Goal: Task Accomplishment & Management: Manage account settings

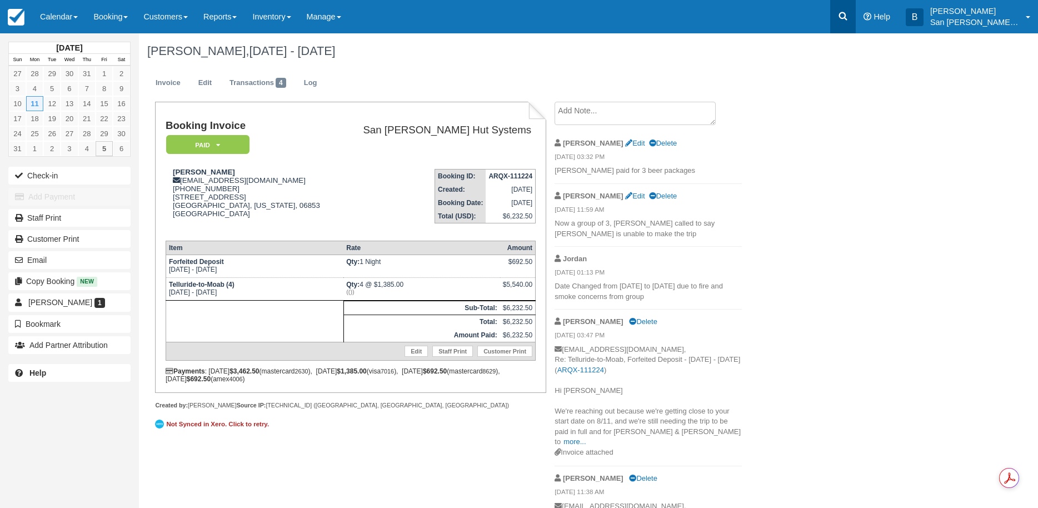
click at [848, 15] on icon at bounding box center [843, 16] width 8 height 8
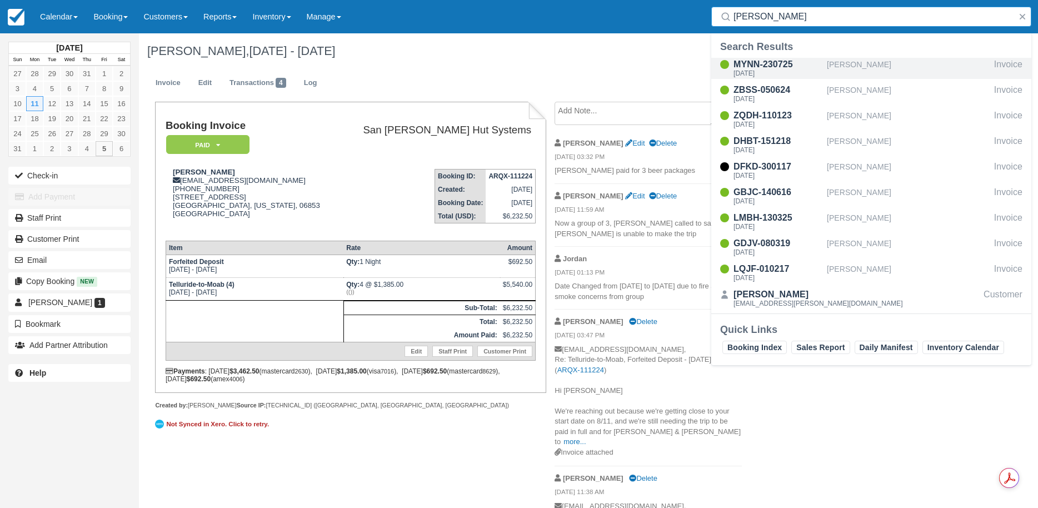
type input "patterson"
click at [775, 73] on div "[DATE]" at bounding box center [778, 73] width 89 height 7
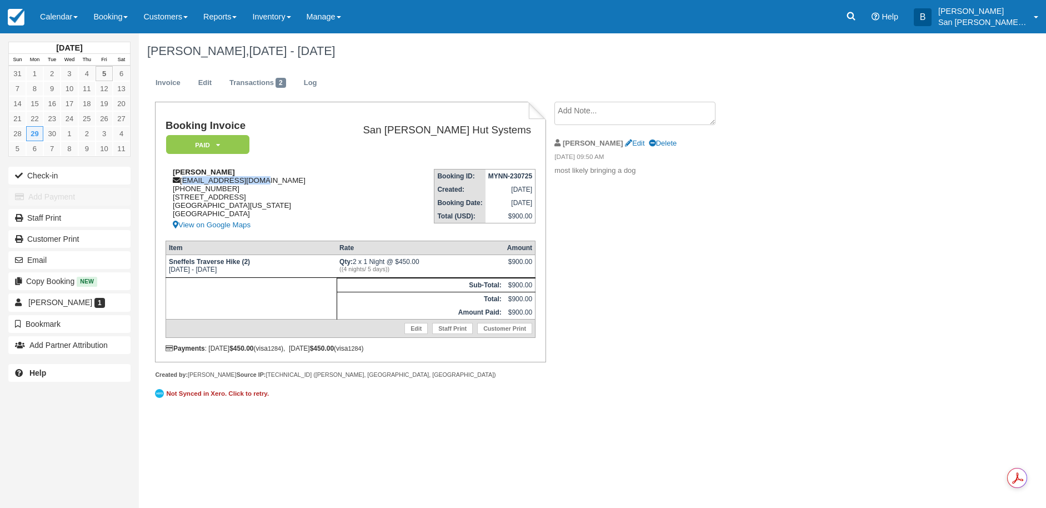
drag, startPoint x: 182, startPoint y: 182, endPoint x: 272, endPoint y: 183, distance: 90.0
click at [272, 183] on div "Margaret Patterson scampi162@gmail.com 1 (720) 333-1341 429 Pine St Steamboat S…" at bounding box center [247, 200] width 163 height 64
copy div "scampi162@gmail.com"
click at [857, 20] on icon at bounding box center [851, 16] width 11 height 11
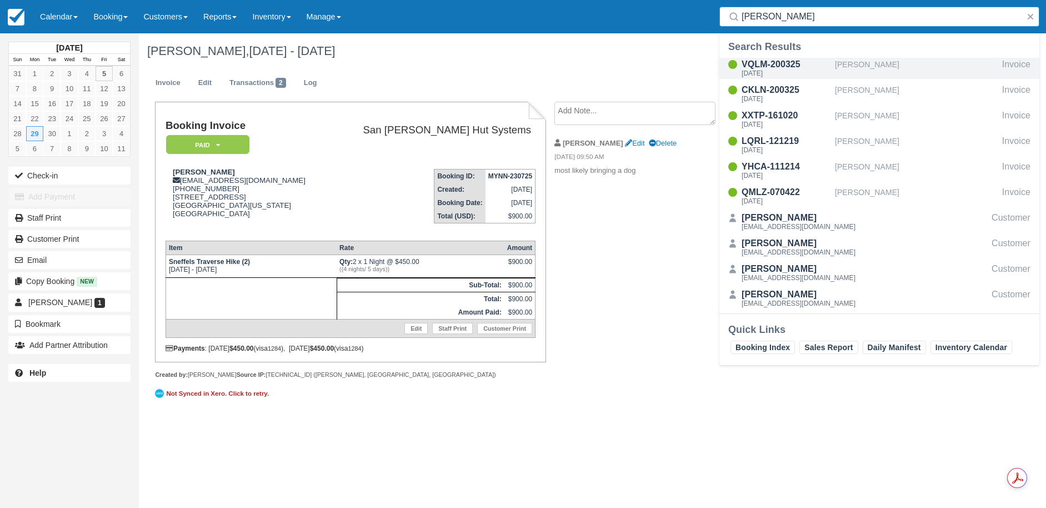
type input "pearson"
click at [764, 62] on div "VQLM-200325" at bounding box center [786, 64] width 89 height 13
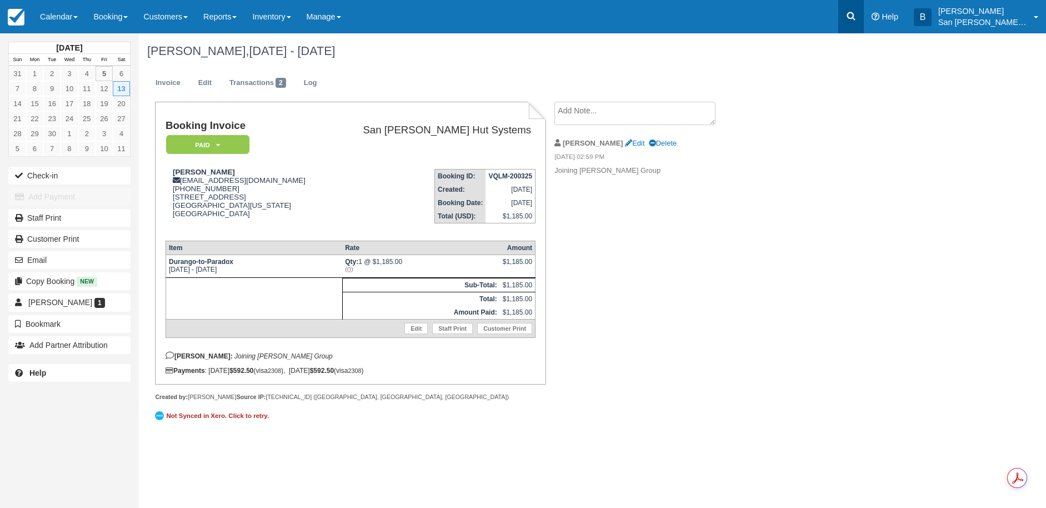
click at [855, 16] on icon at bounding box center [852, 16] width 8 height 8
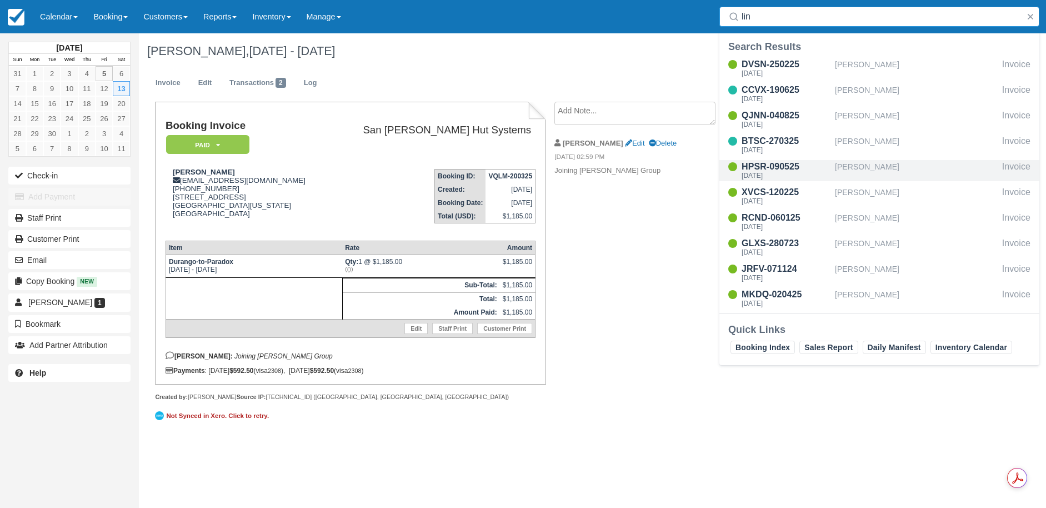
type input "lin"
click at [782, 167] on div "HPSR-090525" at bounding box center [786, 166] width 89 height 13
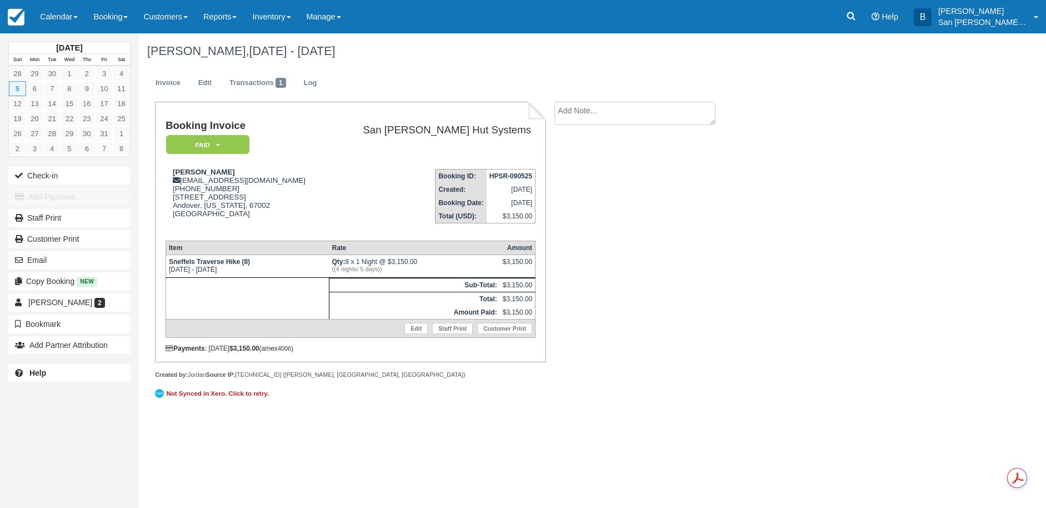
click at [601, 111] on textarea at bounding box center [635, 113] width 161 height 23
type textarea "bringing a dog"
click at [590, 171] on button "Create" at bounding box center [580, 176] width 50 height 19
click at [855, 10] on link at bounding box center [852, 16] width 26 height 33
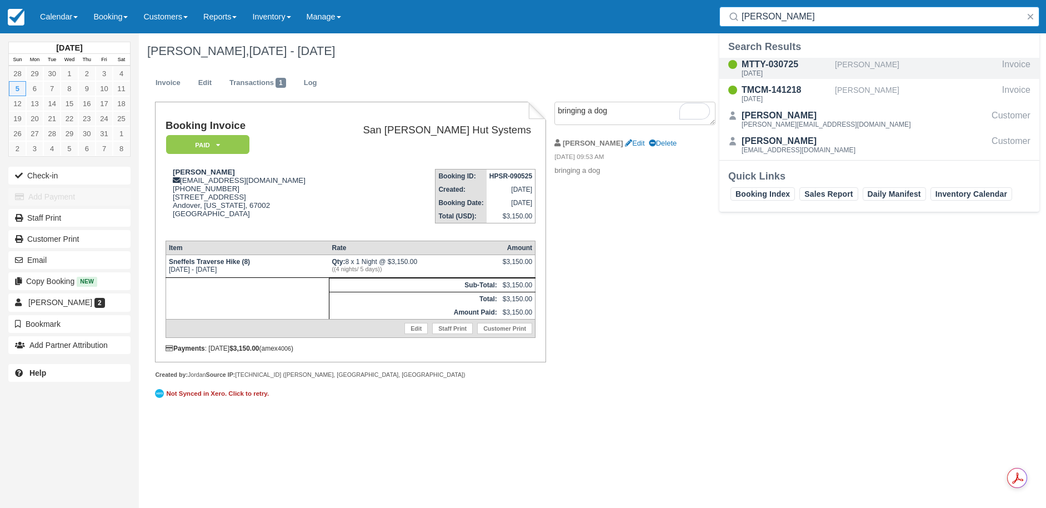
type input "sager"
click at [745, 63] on div "MTTY-030725" at bounding box center [786, 64] width 89 height 13
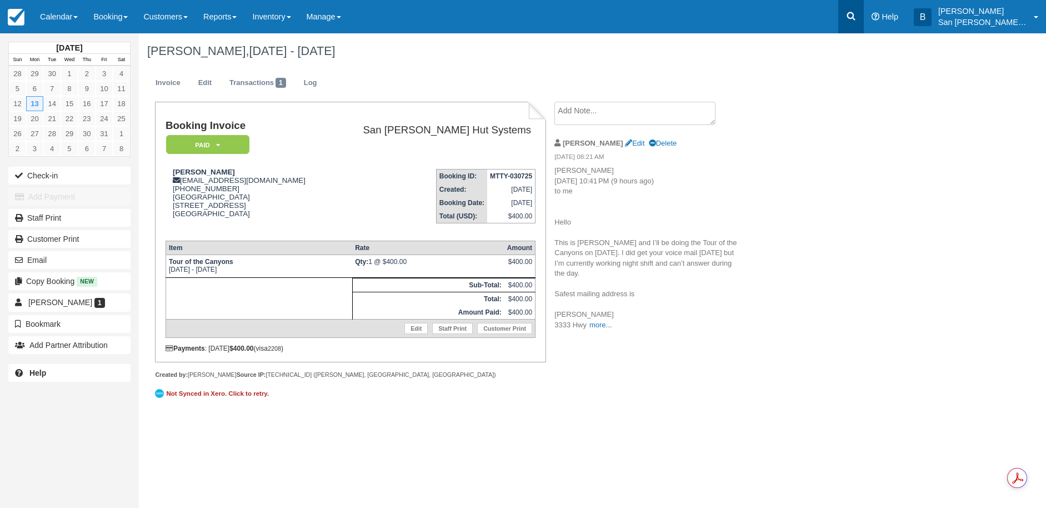
click at [853, 22] on link at bounding box center [852, 16] width 26 height 33
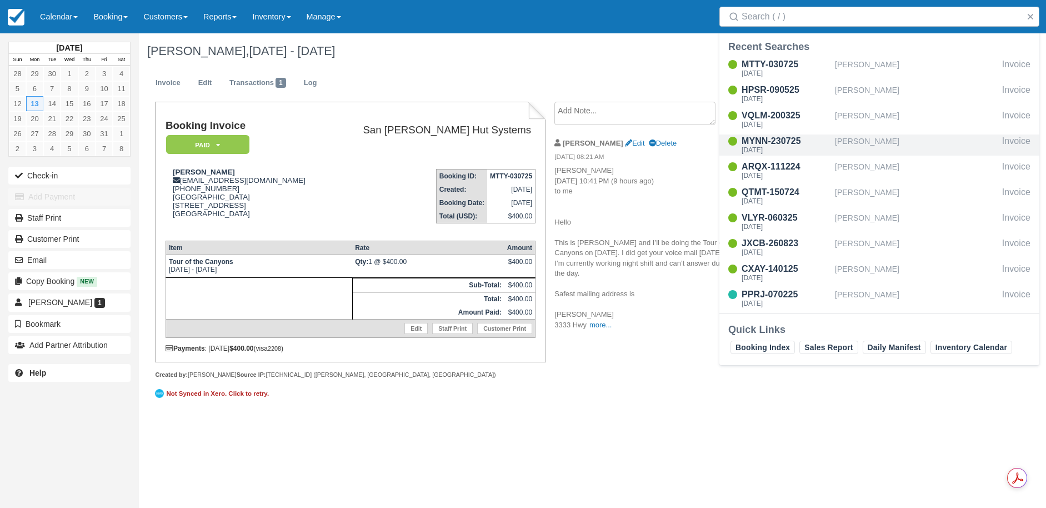
click at [883, 143] on div "[PERSON_NAME]" at bounding box center [916, 144] width 163 height 21
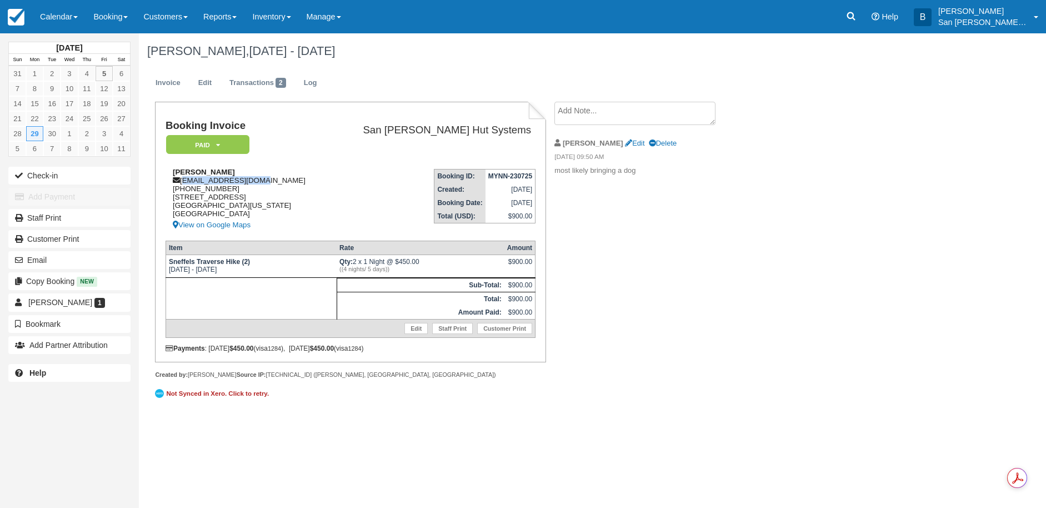
drag, startPoint x: 182, startPoint y: 182, endPoint x: 275, endPoint y: 180, distance: 92.8
click at [275, 180] on div "[PERSON_NAME] [EMAIL_ADDRESS][DOMAIN_NAME] [PHONE_NUMBER] [STREET_ADDRESS][US_S…" at bounding box center [247, 200] width 163 height 64
copy div "scampi162@gmail.com"
click at [856, 15] on icon at bounding box center [852, 16] width 8 height 8
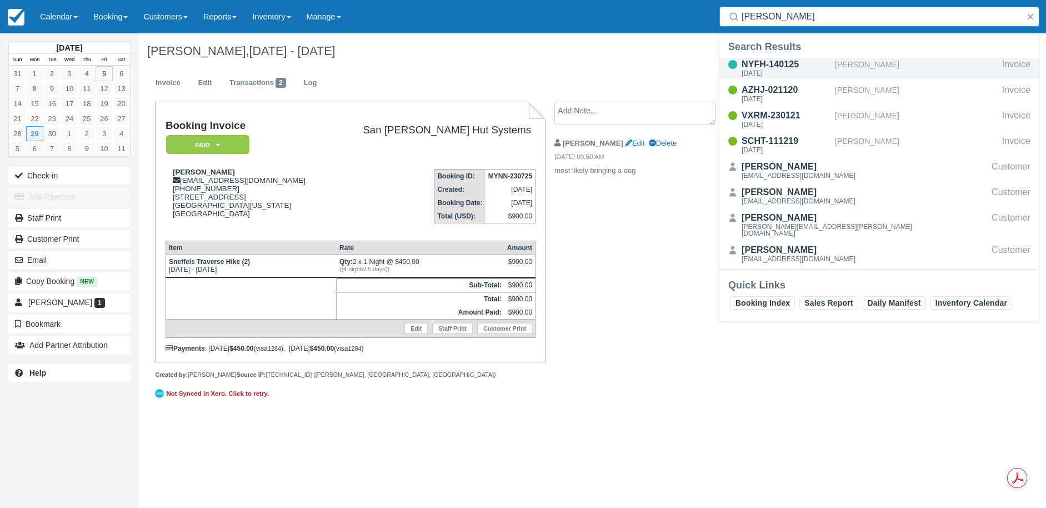
type input "Fenn"
click at [770, 59] on div "NYFH-140125" at bounding box center [786, 64] width 89 height 13
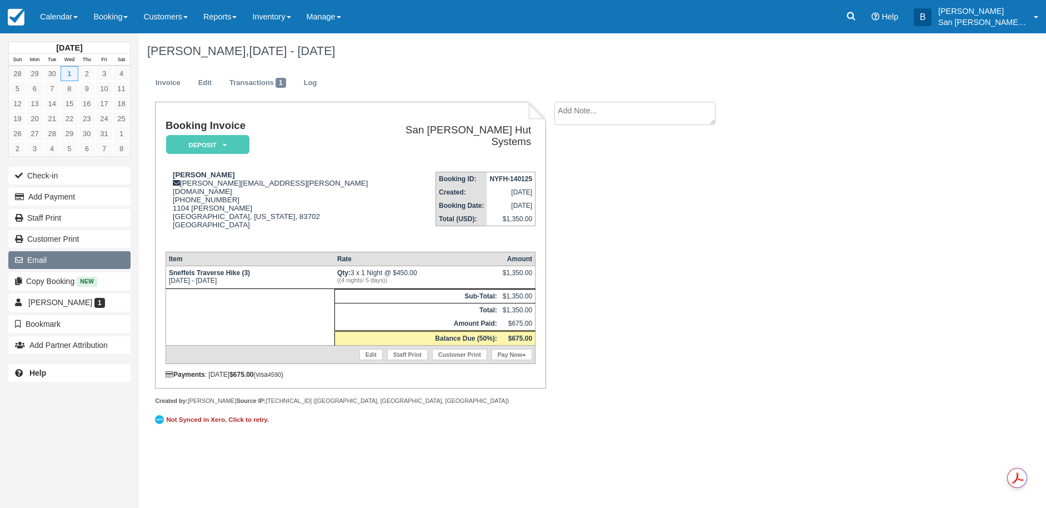
click at [42, 253] on button "Email" at bounding box center [69, 260] width 122 height 18
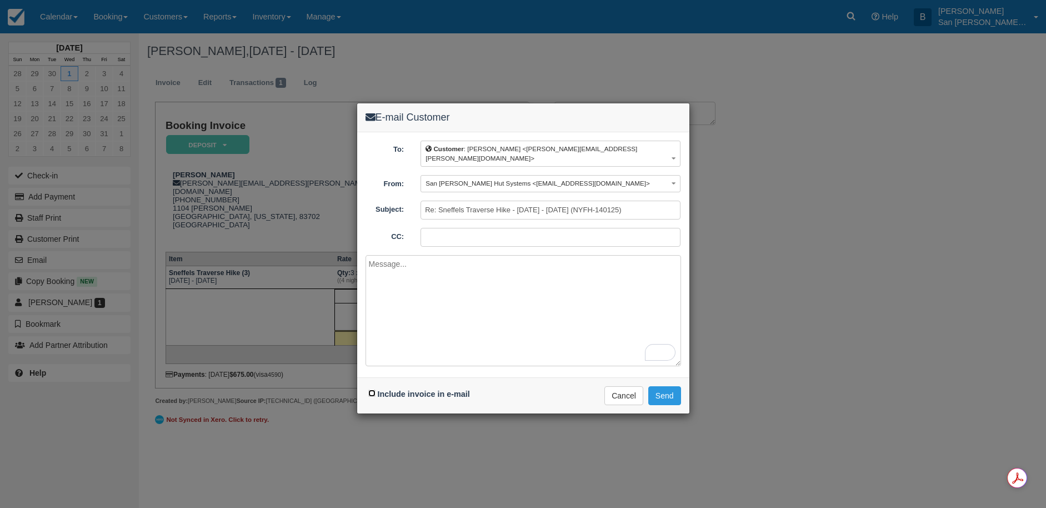
click at [372, 390] on input "Include invoice in e-mail" at bounding box center [371, 393] width 7 height 7
checkbox input "true"
click at [410, 276] on textarea "To enrich screen reader interactions, please activate Accessibility in Grammarl…" at bounding box center [524, 310] width 316 height 111
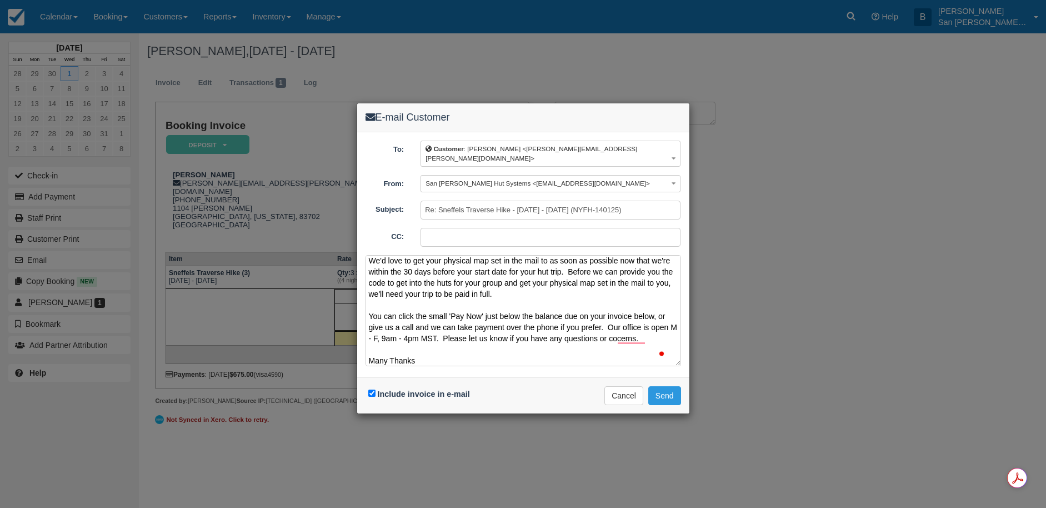
scroll to position [37, 0]
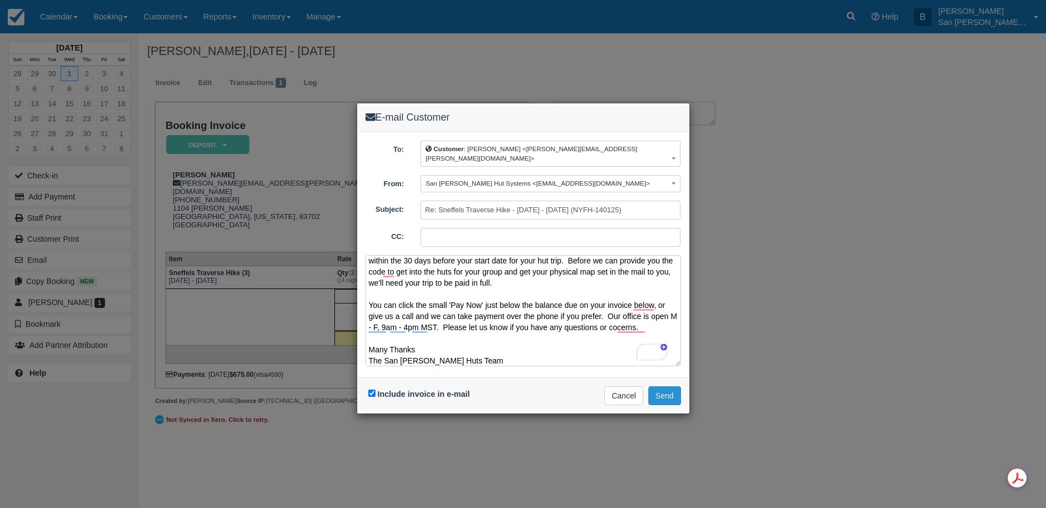
type textarea "Hi Erin We'd love to get your physical map set in the mail to as soon as possib…"
click at [669, 386] on button "Send" at bounding box center [665, 395] width 33 height 19
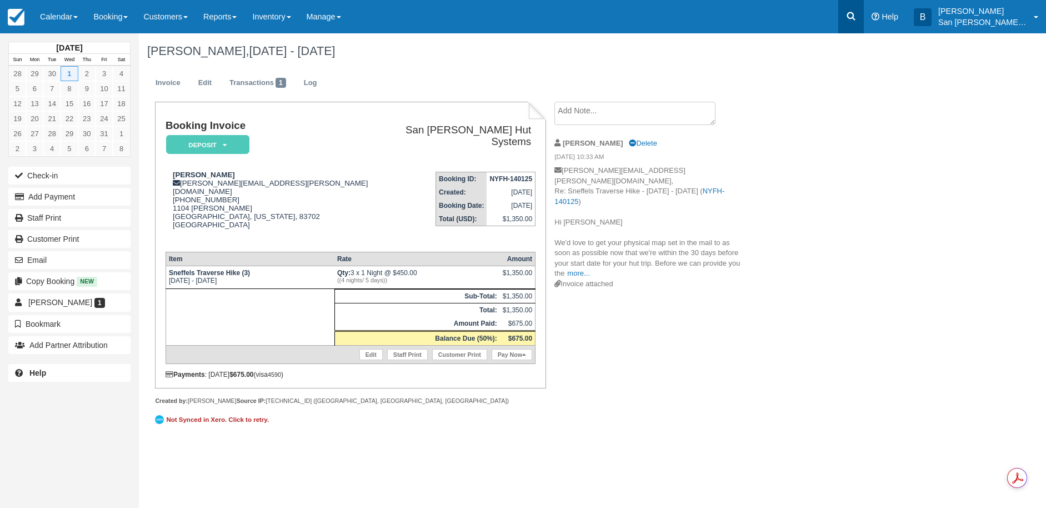
click at [857, 14] on icon at bounding box center [851, 16] width 11 height 11
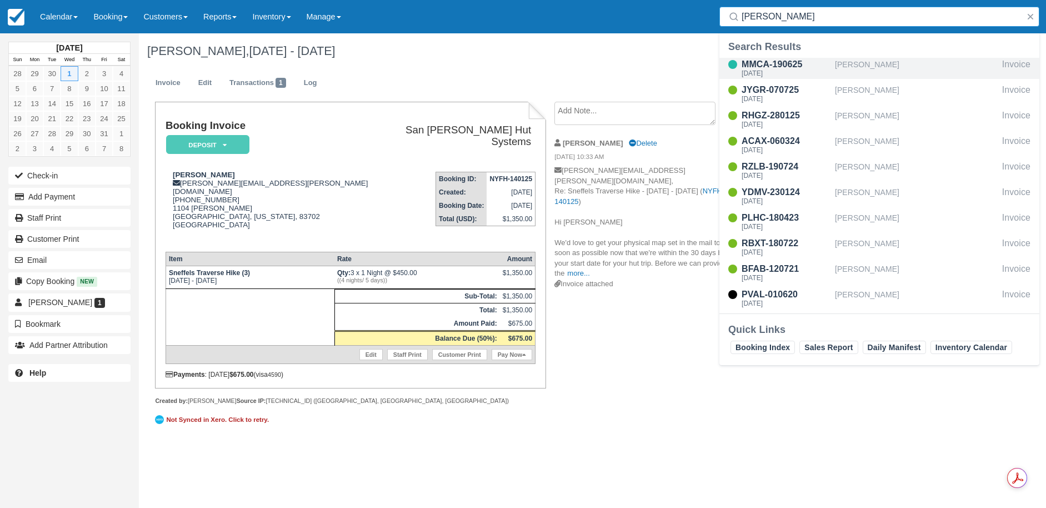
type input "[PERSON_NAME]"
click at [765, 77] on div "MMCA-190625 Wed Oct 1 2025" at bounding box center [786, 68] width 89 height 21
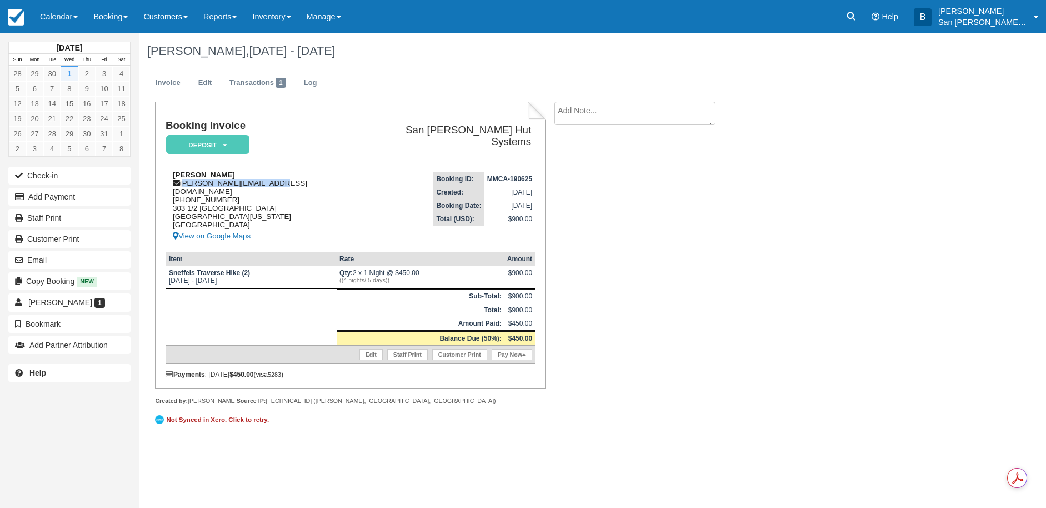
drag, startPoint x: 183, startPoint y: 183, endPoint x: 280, endPoint y: 183, distance: 96.7
click at [280, 183] on div "Marie Clark clark.marie55@gmail.com 1 (248) 404-0325 303 1/2 East Geneseo Lafay…" at bounding box center [264, 207] width 196 height 72
copy div "[PERSON_NAME][EMAIL_ADDRESS][DOMAIN_NAME]"
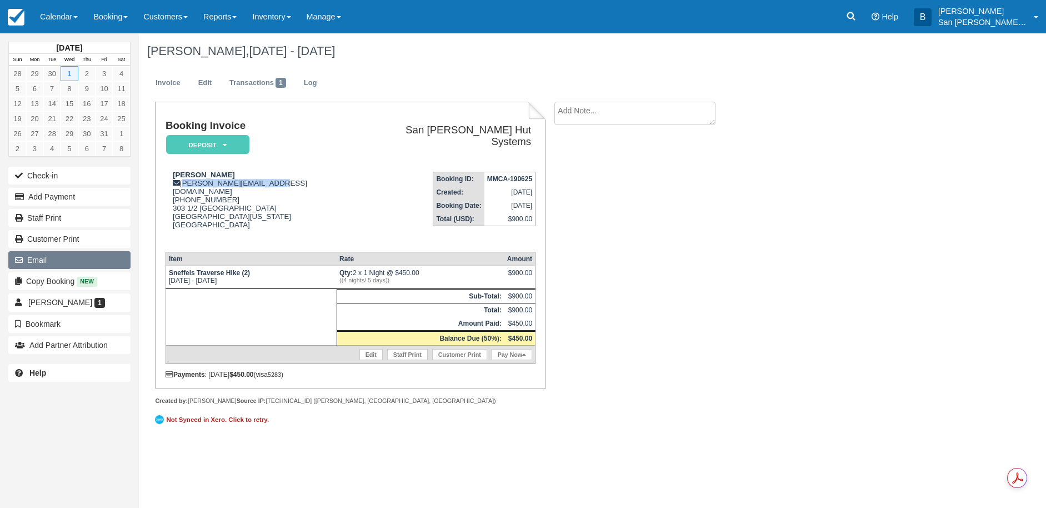
click at [55, 255] on button "Email" at bounding box center [69, 260] width 122 height 18
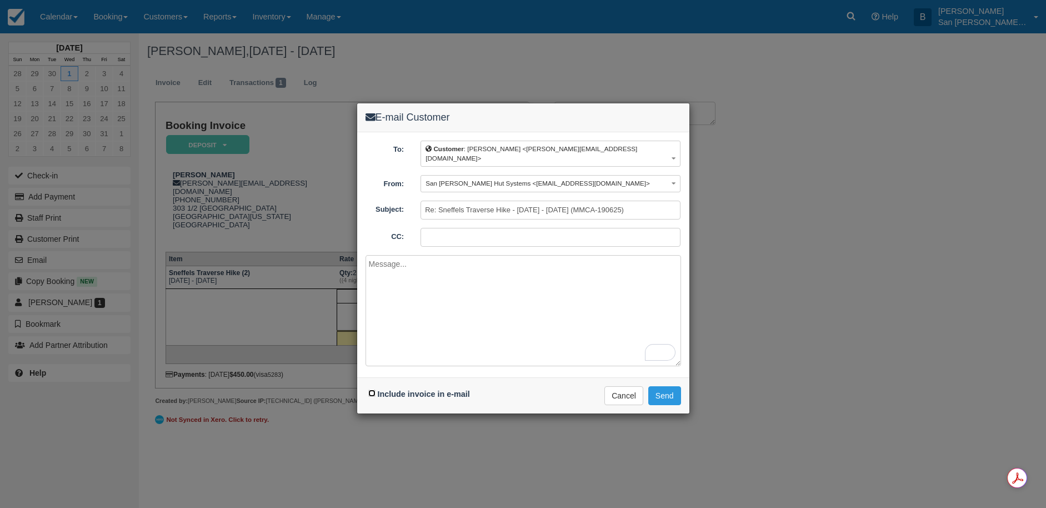
click at [372, 390] on input "Include invoice in e-mail" at bounding box center [371, 393] width 7 height 7
checkbox input "true"
click at [666, 386] on button "Send" at bounding box center [665, 395] width 33 height 19
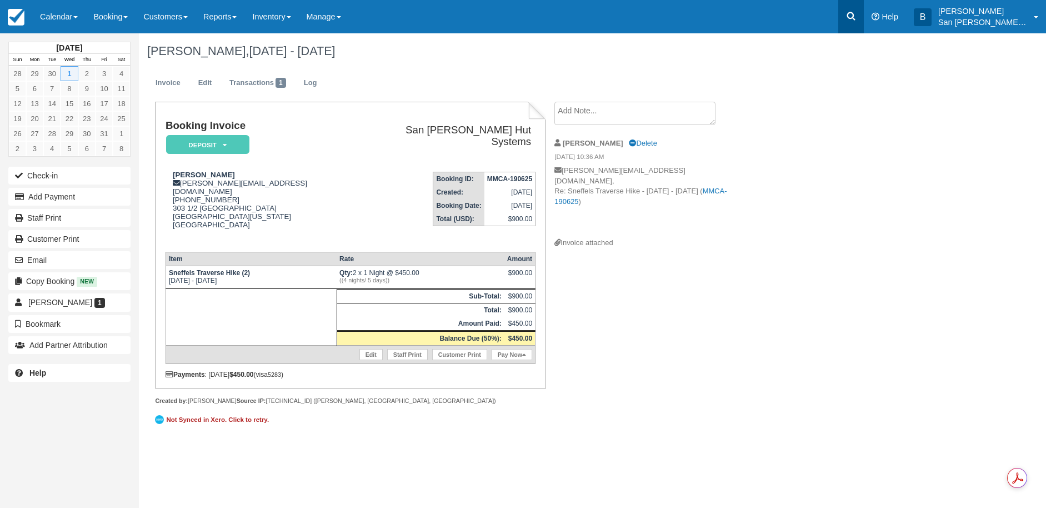
click at [856, 18] on icon at bounding box center [852, 16] width 8 height 8
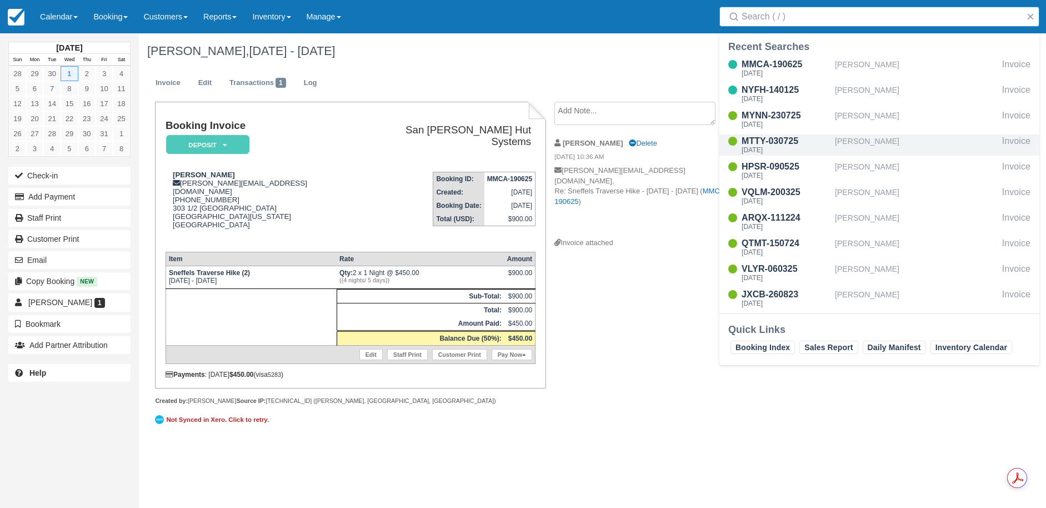
click at [755, 142] on div "MTTY-030725" at bounding box center [786, 140] width 89 height 13
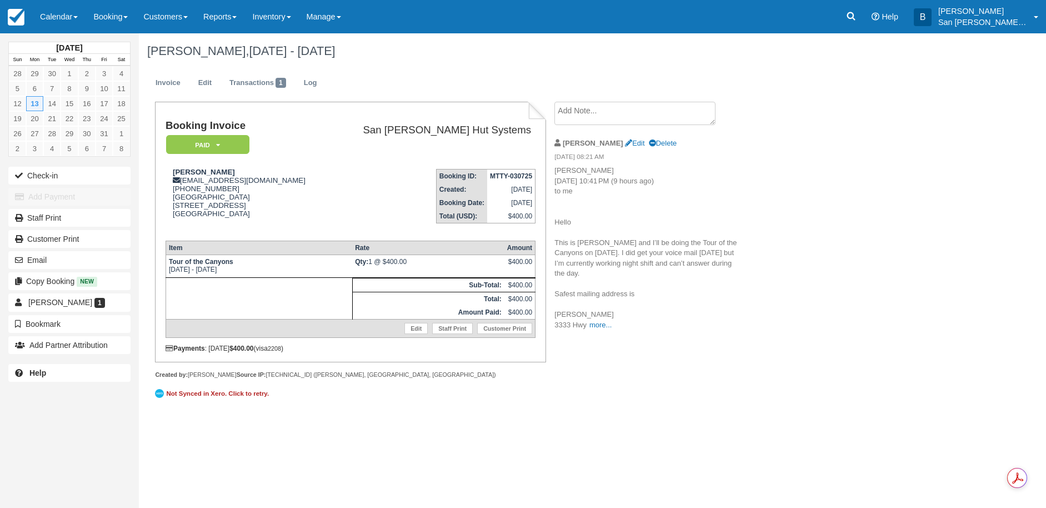
click at [588, 120] on textarea at bounding box center [635, 113] width 161 height 23
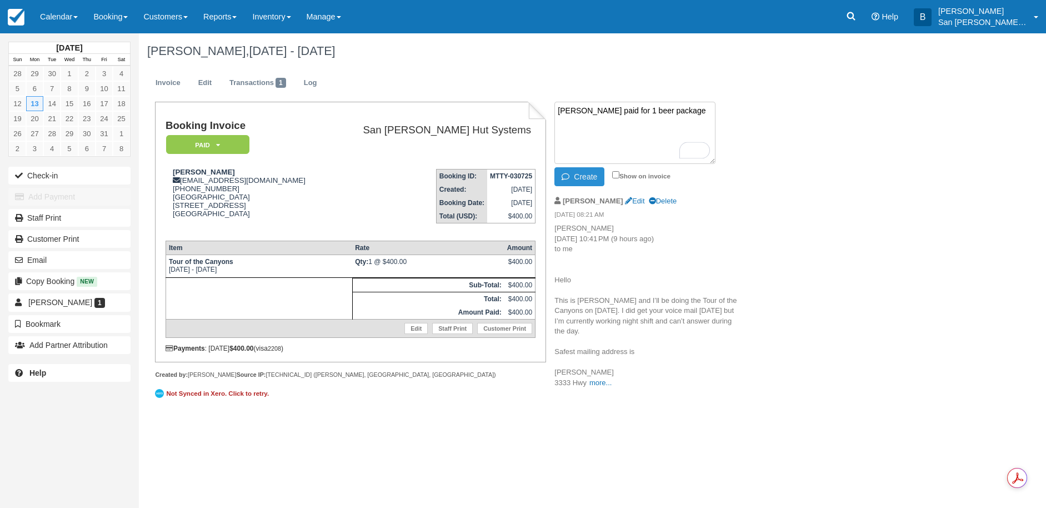
type textarea "Laura Sager paid for 1 beer package"
click at [594, 180] on button "Create" at bounding box center [580, 176] width 50 height 19
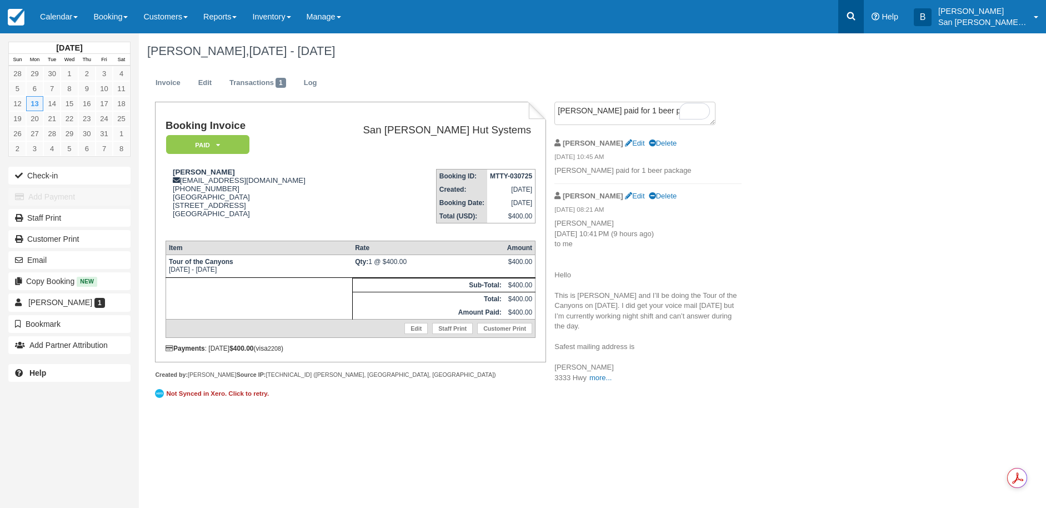
drag, startPoint x: 857, startPoint y: 36, endPoint x: 859, endPoint y: 2, distance: 34.0
click at [858, 35] on div "Laura Sager, Oct 13 - Oct 14 2025" at bounding box center [531, 51] width 785 height 36
click at [856, 15] on icon at bounding box center [851, 16] width 11 height 11
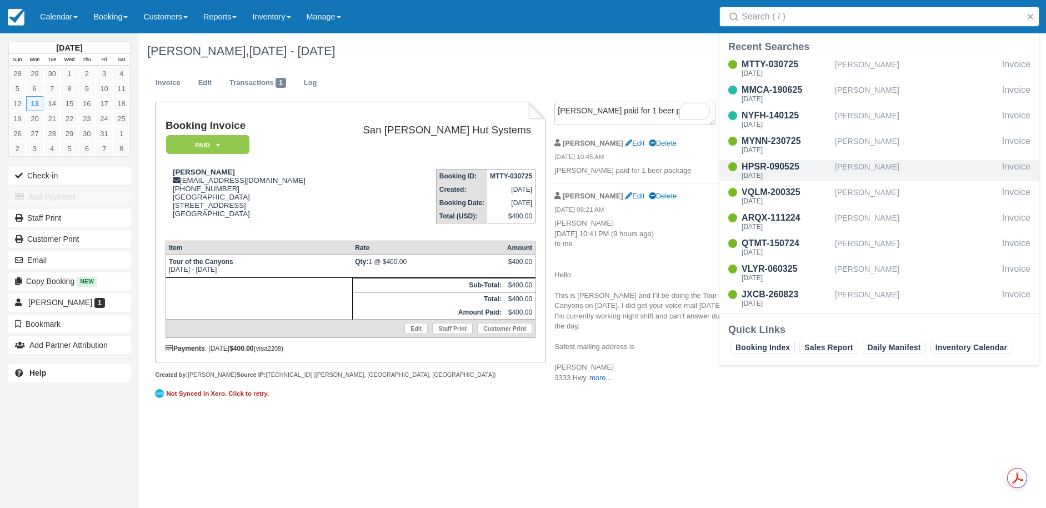
click at [775, 176] on div "Sun Oct 5 2025" at bounding box center [786, 175] width 89 height 7
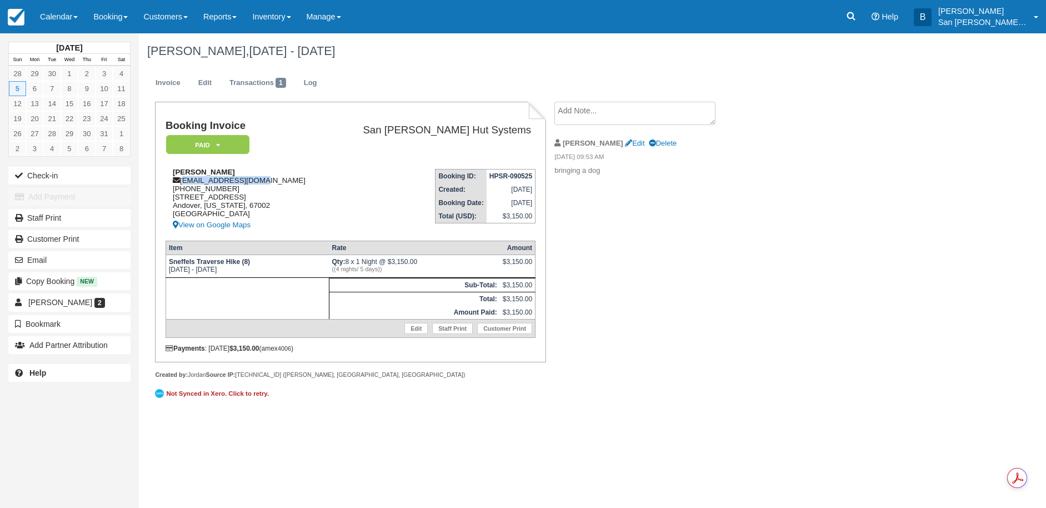
drag, startPoint x: 182, startPoint y: 181, endPoint x: 288, endPoint y: 181, distance: 106.7
click at [288, 181] on div "Brian Lindebak blindebak@gmail.com 1 (316) 573-9311 225 S. One Wood Dr. Andover…" at bounding box center [247, 200] width 163 height 64
copy div "blindebak@gmail.com"
click at [856, 14] on icon at bounding box center [852, 16] width 8 height 8
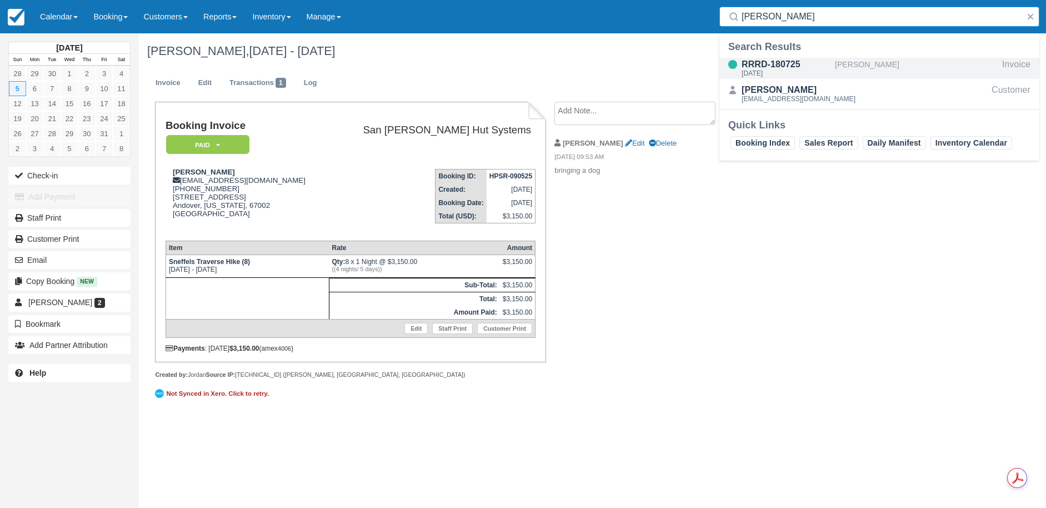
type input "sumpter"
click at [754, 70] on div "Thu Oct 2 2025" at bounding box center [786, 73] width 89 height 7
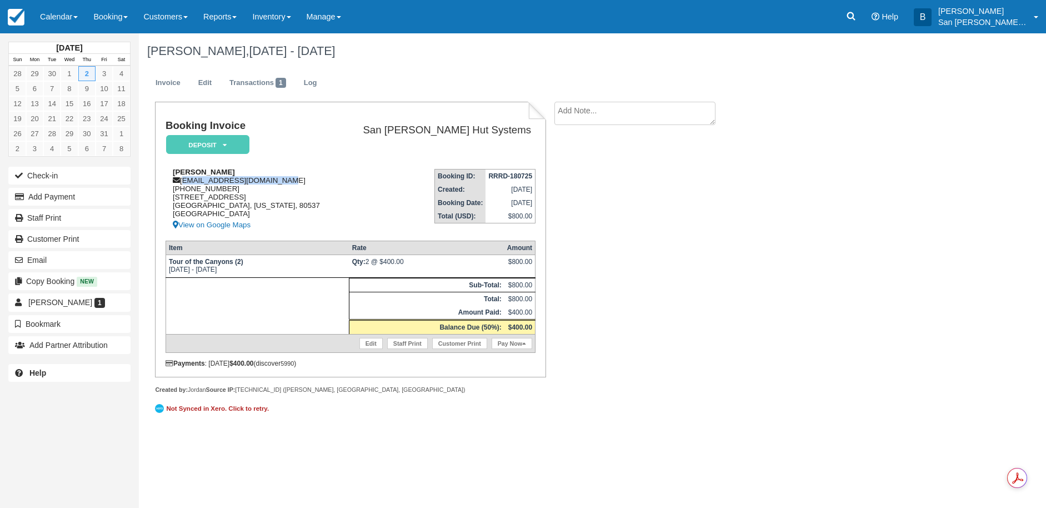
drag, startPoint x: 184, startPoint y: 182, endPoint x: 294, endPoint y: 181, distance: 110.0
click at [294, 181] on div "[PERSON_NAME] [PERSON_NAME][EMAIL_ADDRESS][DOMAIN_NAME] [PHONE_NUMBER] 5514 Mys…" at bounding box center [252, 200] width 172 height 64
copy div "[EMAIL_ADDRESS][DOMAIN_NAME]"
click at [864, 19] on link at bounding box center [852, 16] width 26 height 33
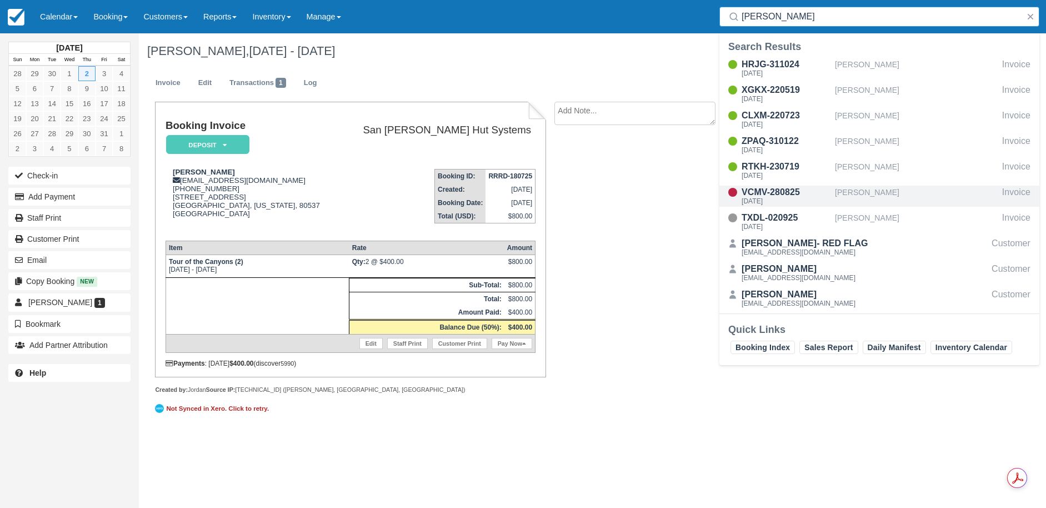
type input "Clements"
click at [769, 195] on div "VCMV-280825" at bounding box center [786, 192] width 89 height 13
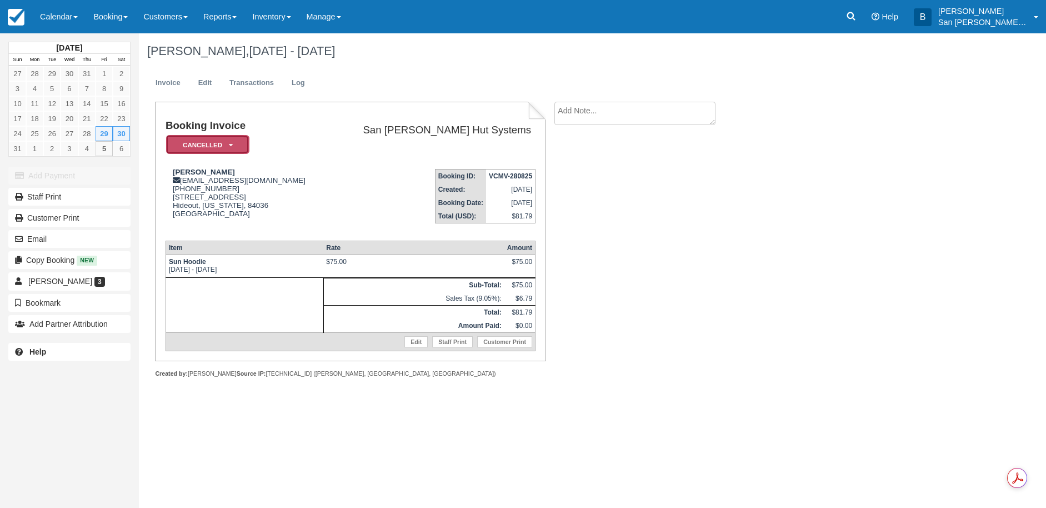
click at [233, 148] on em "Cancelled" at bounding box center [207, 144] width 83 height 19
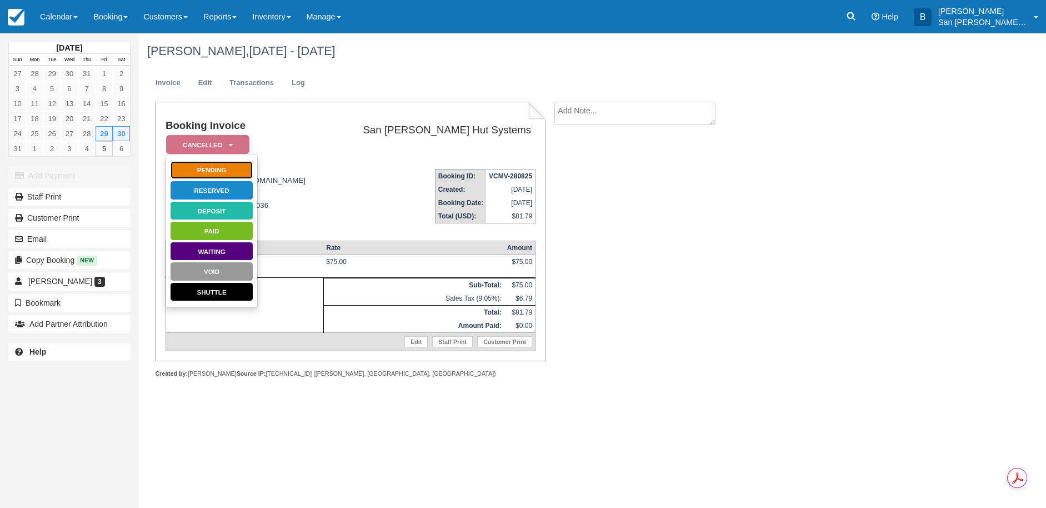
click at [220, 170] on link "Pending" at bounding box center [211, 170] width 83 height 19
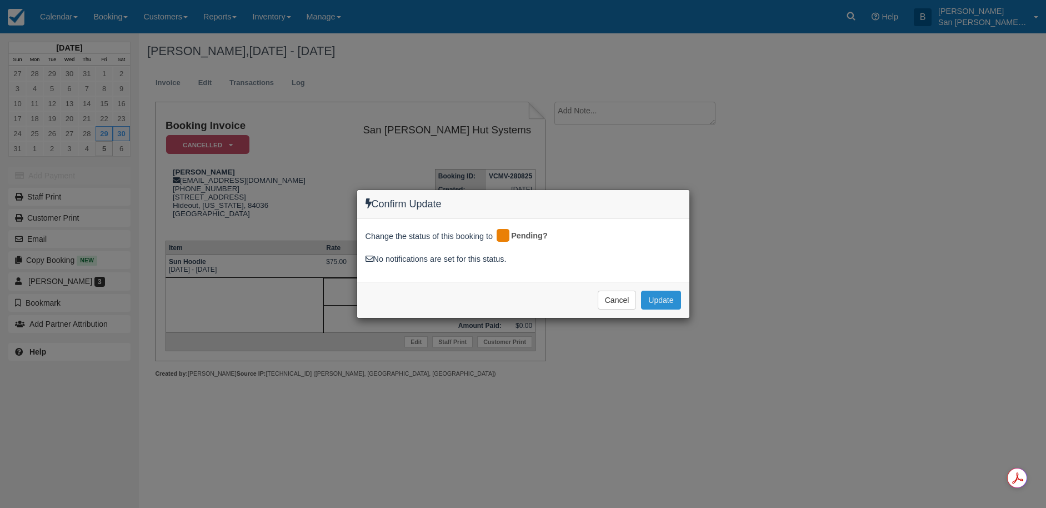
click at [665, 303] on button "Update" at bounding box center [660, 300] width 39 height 19
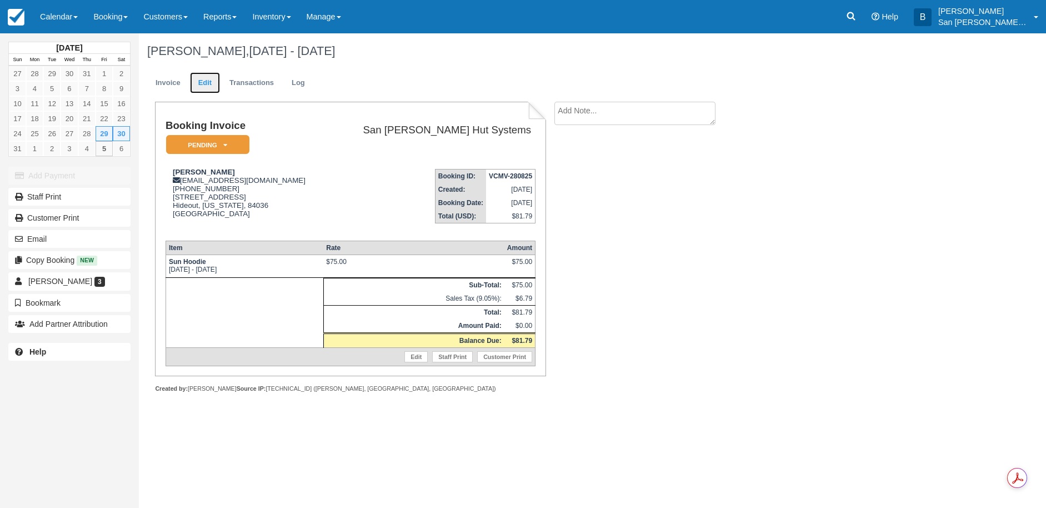
click at [198, 80] on link "Edit" at bounding box center [205, 83] width 30 height 22
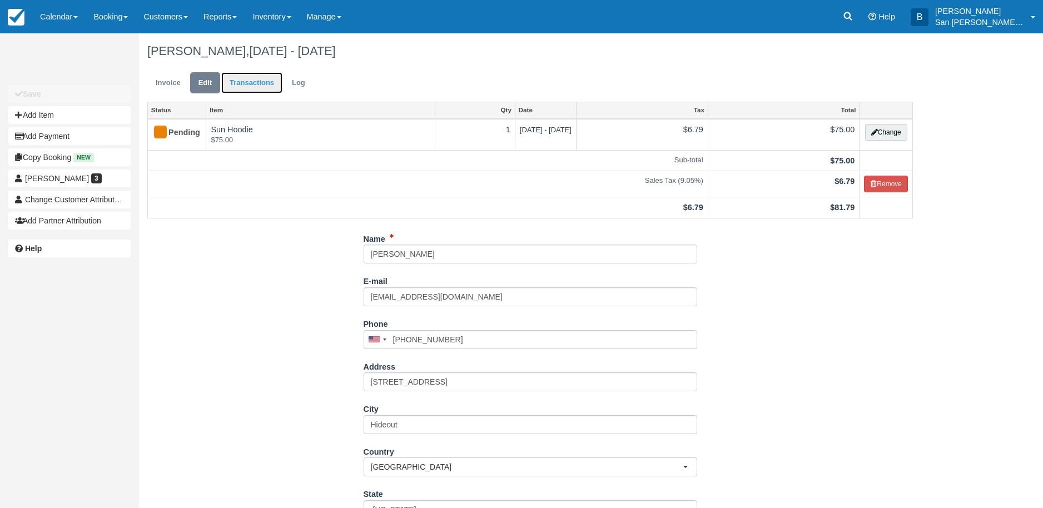
click at [240, 79] on link "Transactions" at bounding box center [251, 83] width 61 height 22
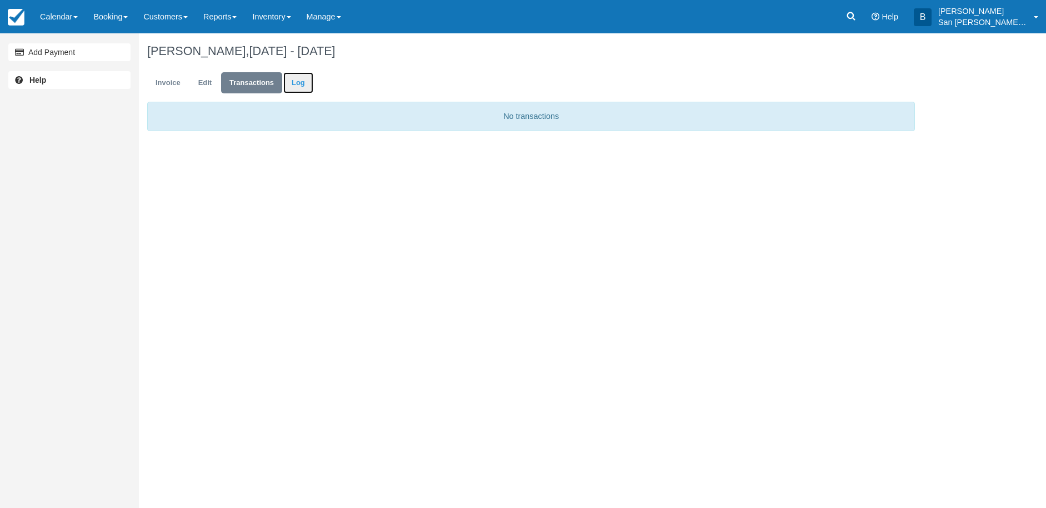
click at [294, 79] on link "Log" at bounding box center [298, 83] width 30 height 22
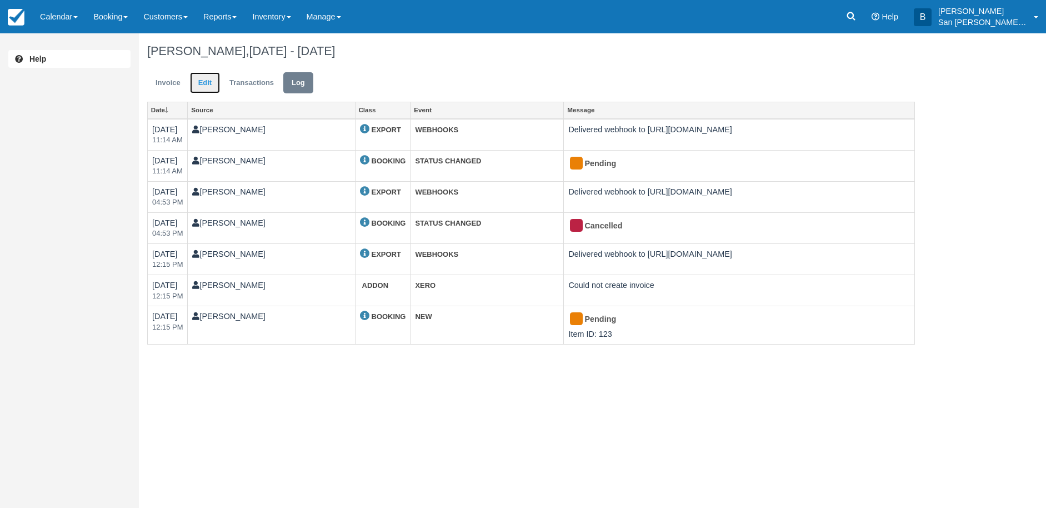
click at [197, 79] on link "Edit" at bounding box center [205, 83] width 30 height 22
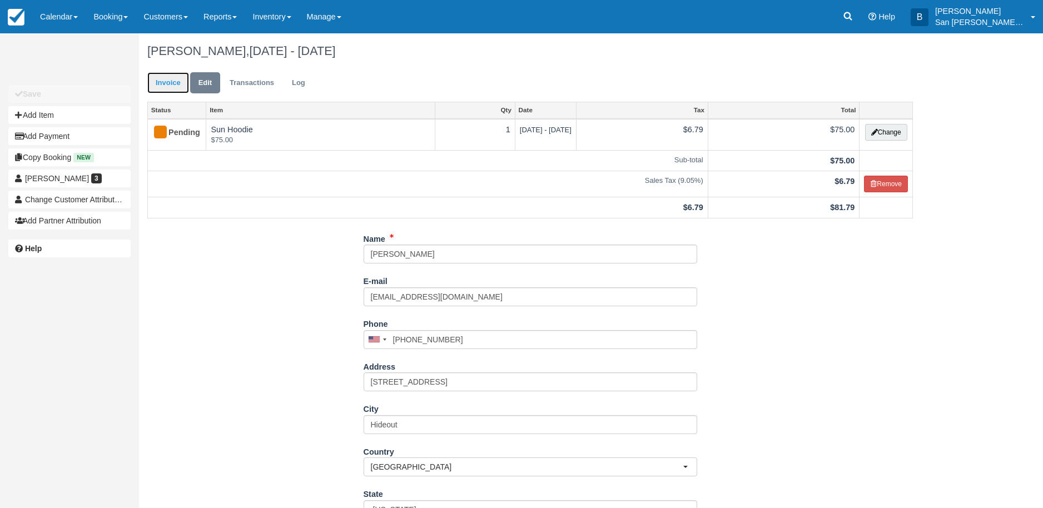
click at [166, 93] on link "Invoice" at bounding box center [168, 83] width 42 height 22
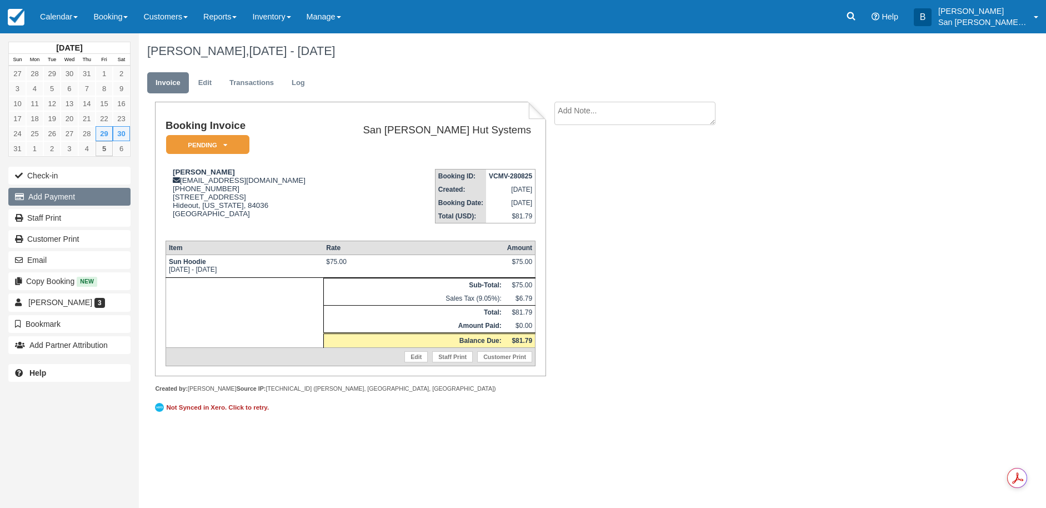
click at [63, 200] on button "Add Payment" at bounding box center [69, 197] width 122 height 18
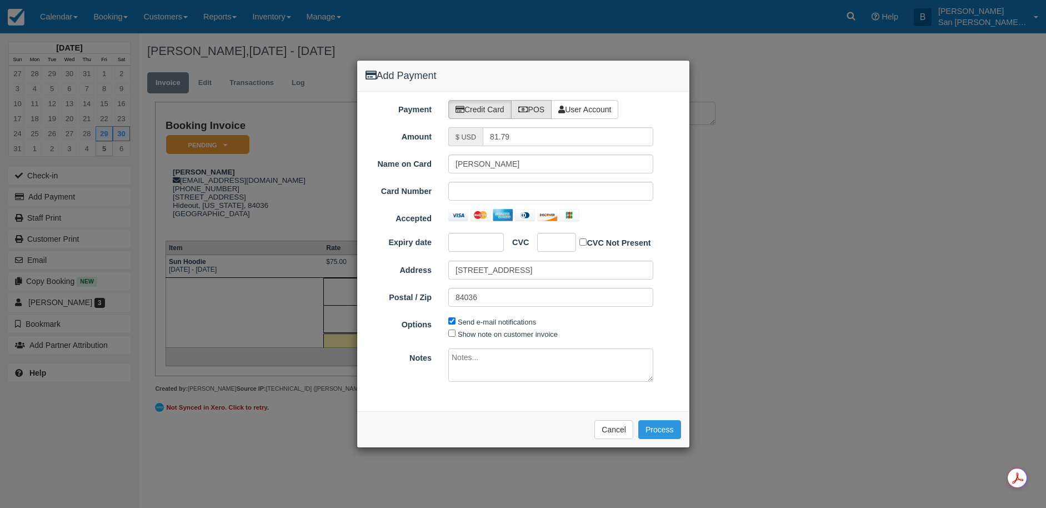
click at [537, 112] on label "POS" at bounding box center [531, 109] width 41 height 19
radio input "true"
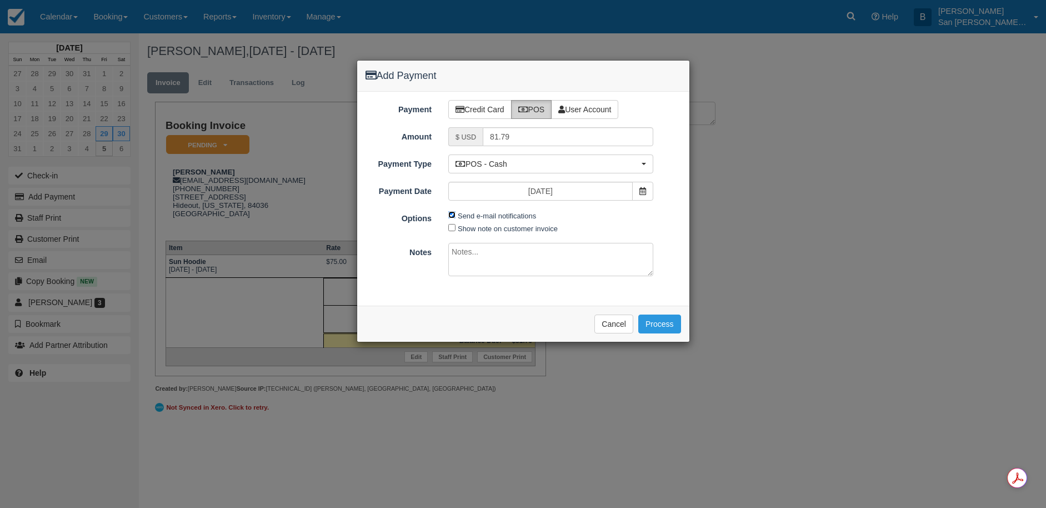
click at [452, 218] on input "Send e-mail notifications" at bounding box center [451, 214] width 7 height 7
checkbox input "false"
click at [663, 326] on button "Process" at bounding box center [660, 324] width 43 height 19
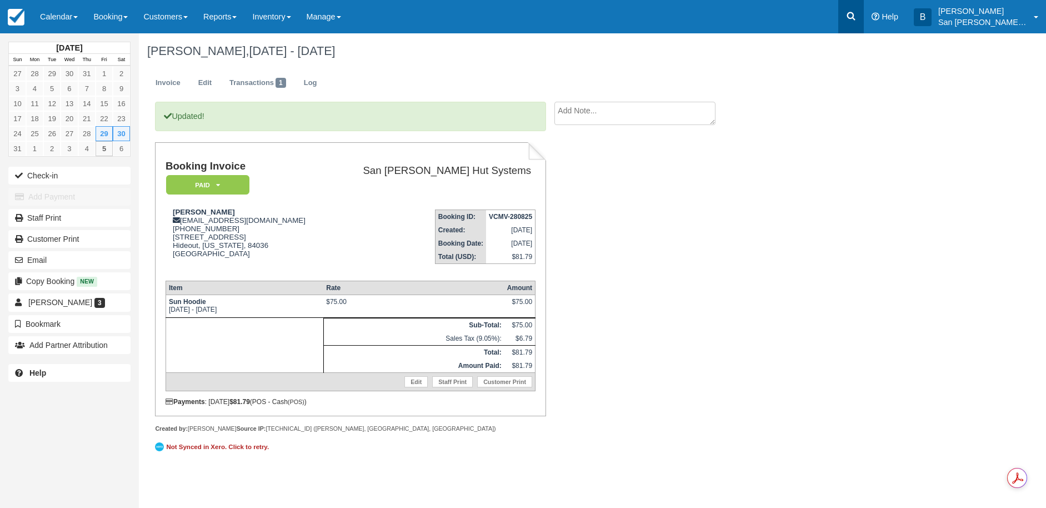
click at [864, 12] on link at bounding box center [852, 16] width 26 height 33
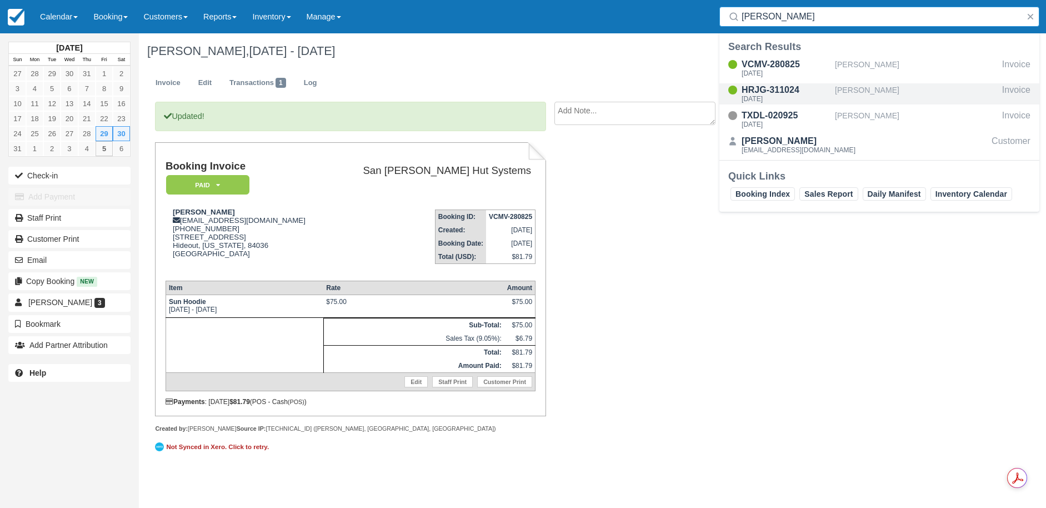
type input "[PERSON_NAME]"
click at [786, 98] on div "[DATE]" at bounding box center [786, 99] width 89 height 7
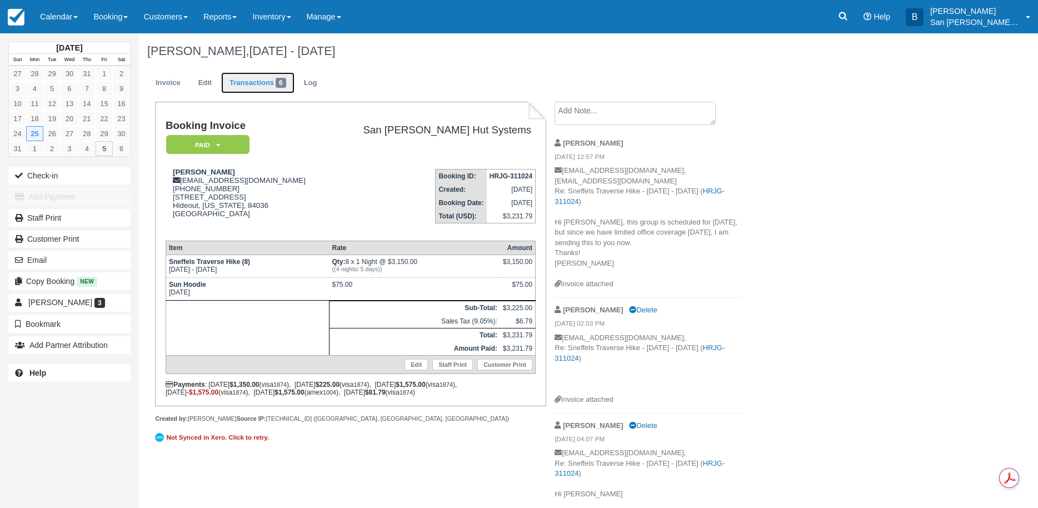
click at [268, 81] on link "Transactions 6" at bounding box center [257, 83] width 73 height 22
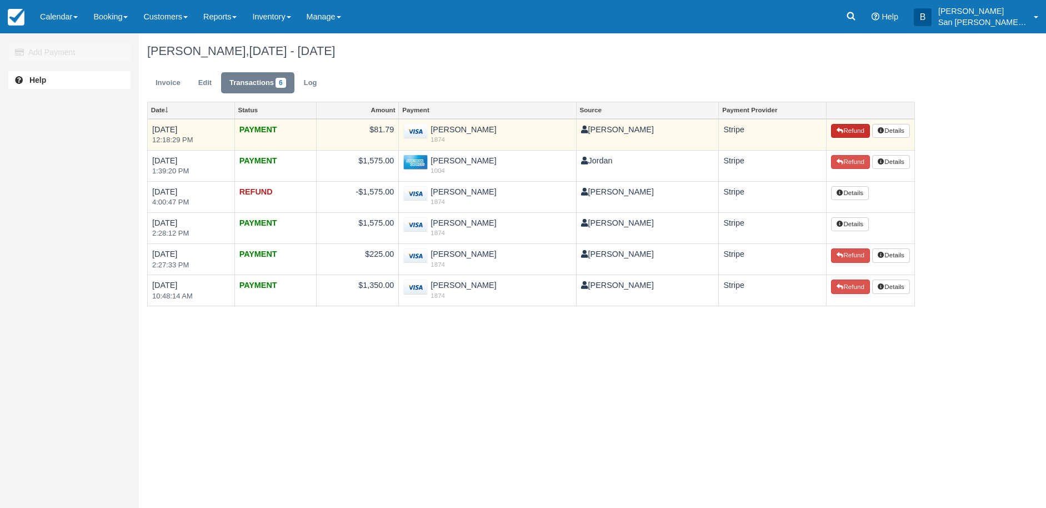
click at [859, 132] on button "Refund" at bounding box center [850, 131] width 39 height 14
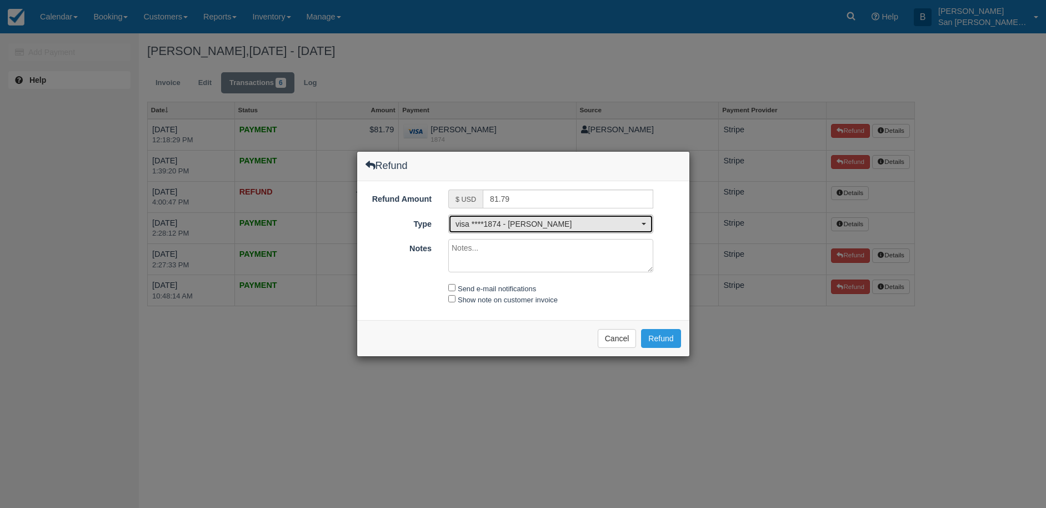
click at [516, 223] on span "visa ****1874 - Patti Clements" at bounding box center [547, 223] width 183 height 11
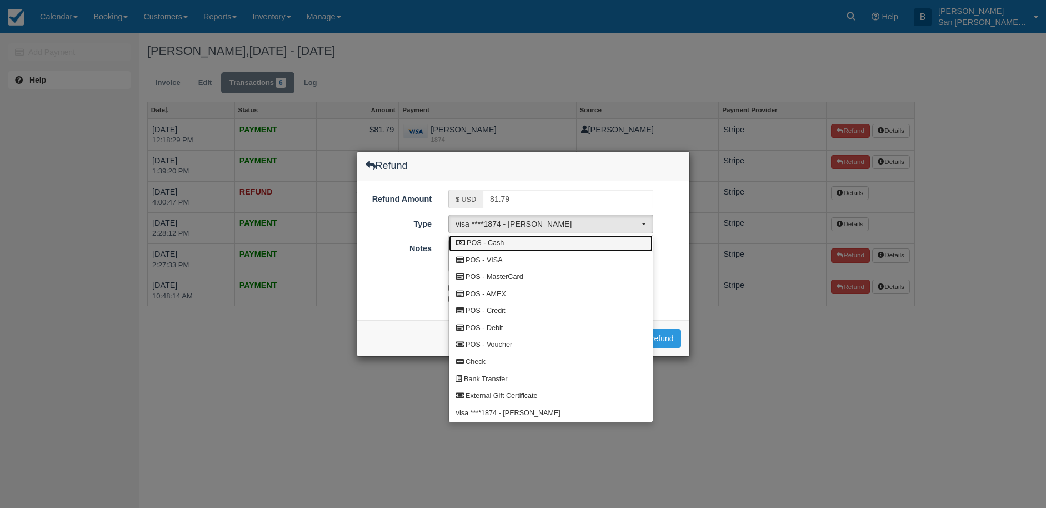
click at [489, 242] on span "POS - Cash" at bounding box center [485, 243] width 37 height 10
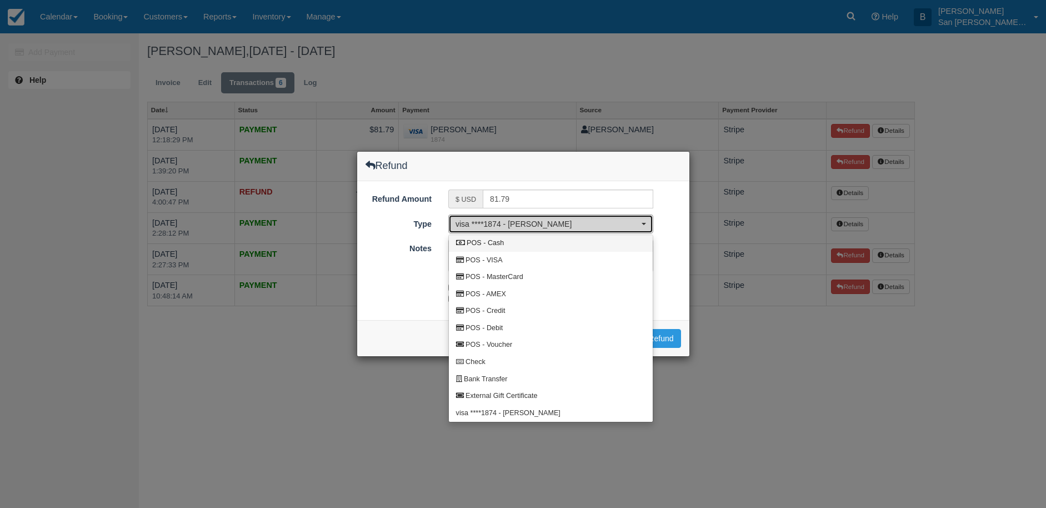
select select "CASH"
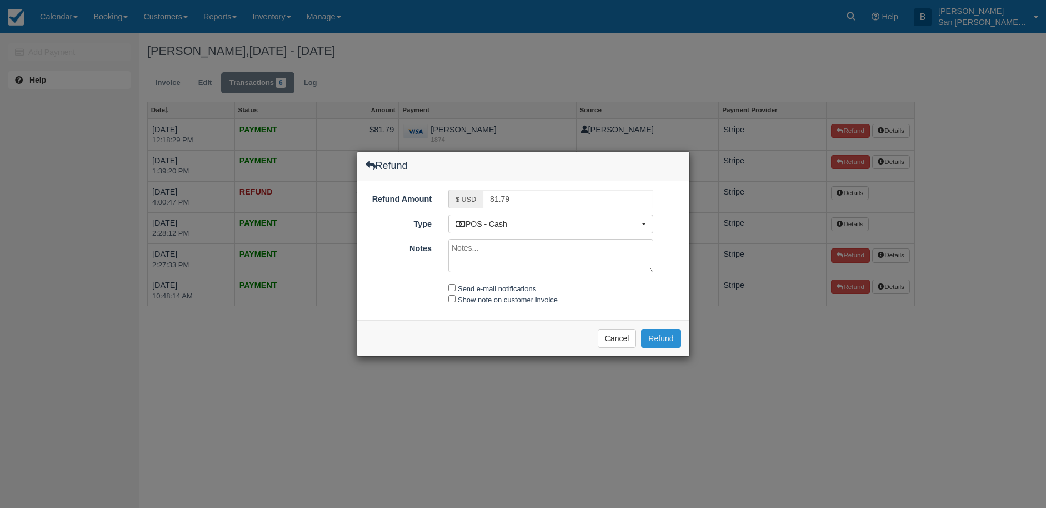
click at [658, 336] on button "Refund" at bounding box center [660, 338] width 39 height 19
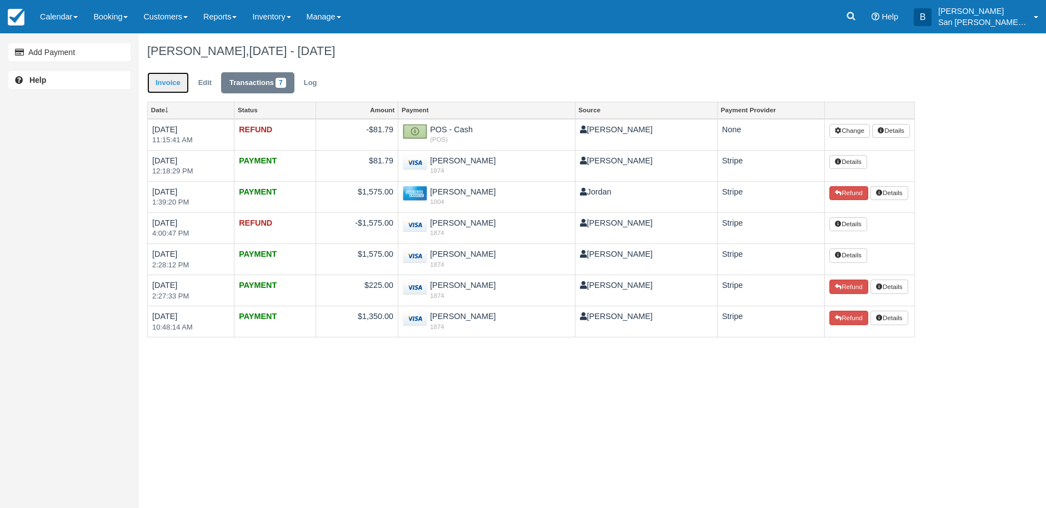
click at [164, 81] on link "Invoice" at bounding box center [168, 83] width 42 height 22
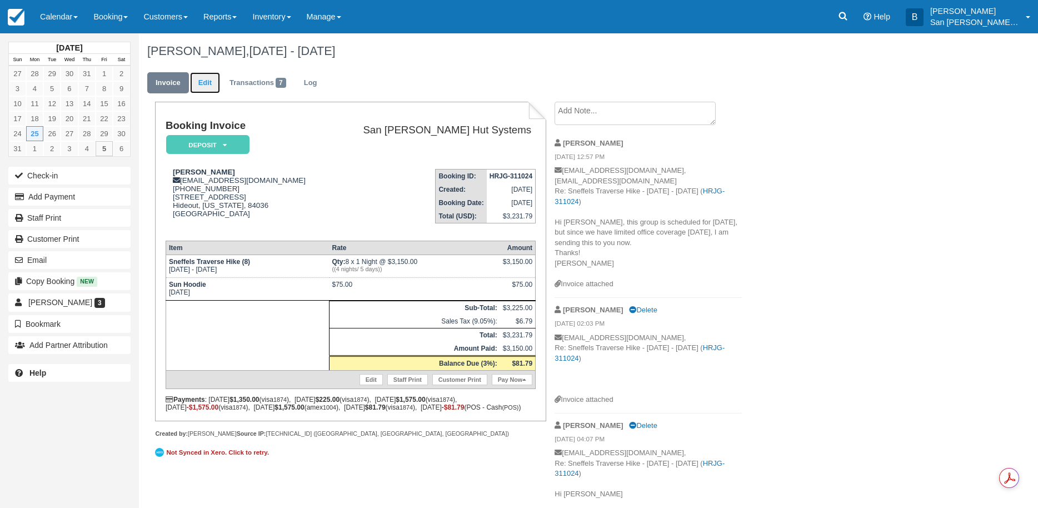
click at [205, 80] on link "Edit" at bounding box center [205, 83] width 30 height 22
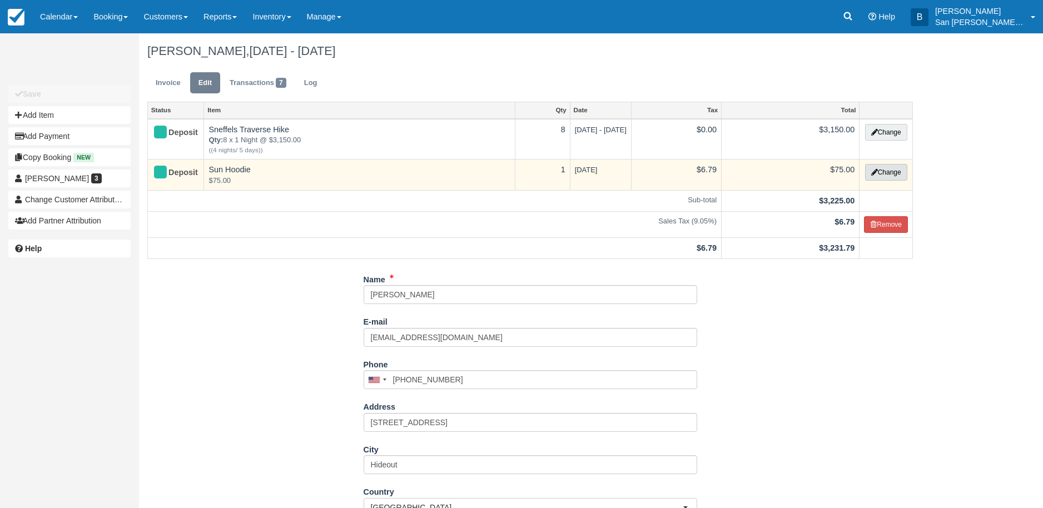
click at [902, 174] on button "Change" at bounding box center [886, 172] width 42 height 17
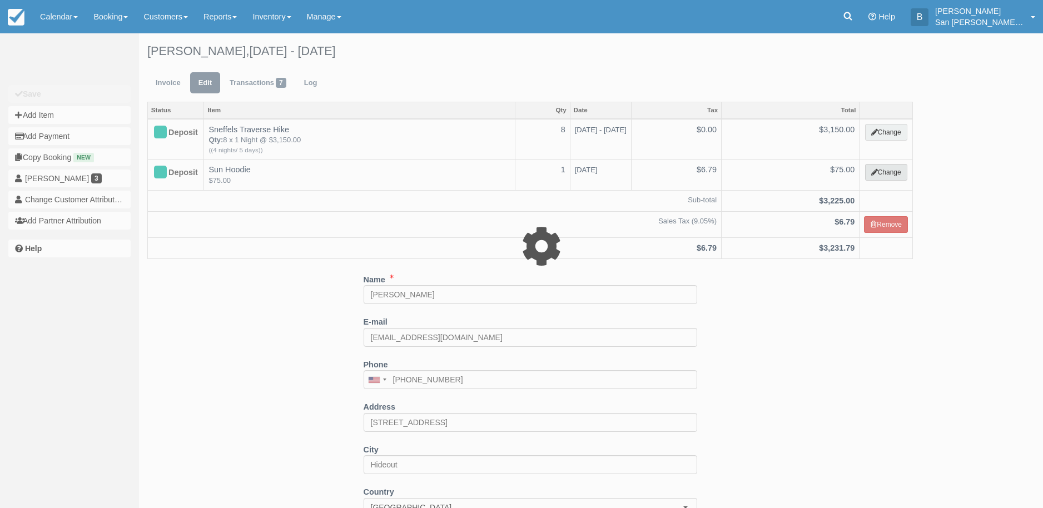
select select "19"
type input "75.00"
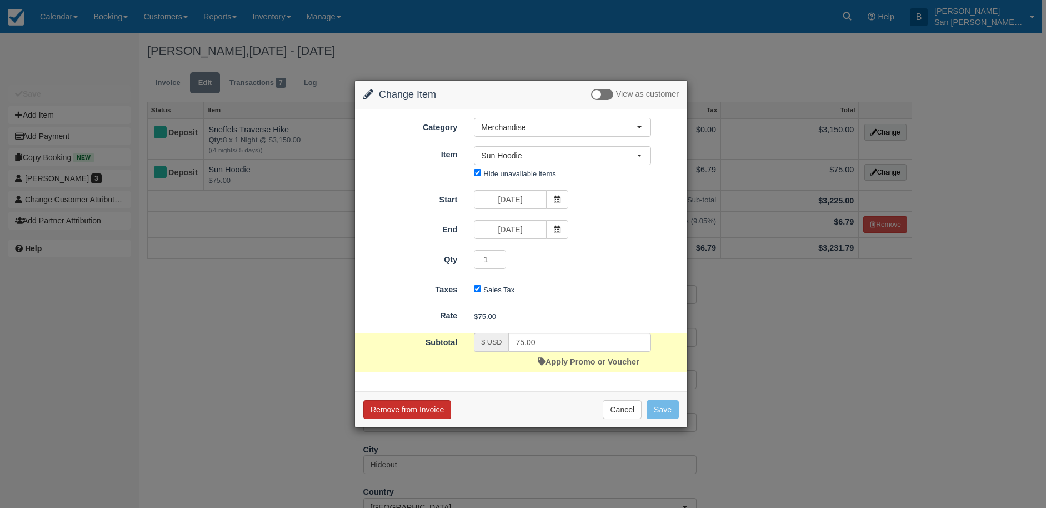
click at [398, 407] on button "Remove from Invoice" at bounding box center [407, 409] width 88 height 19
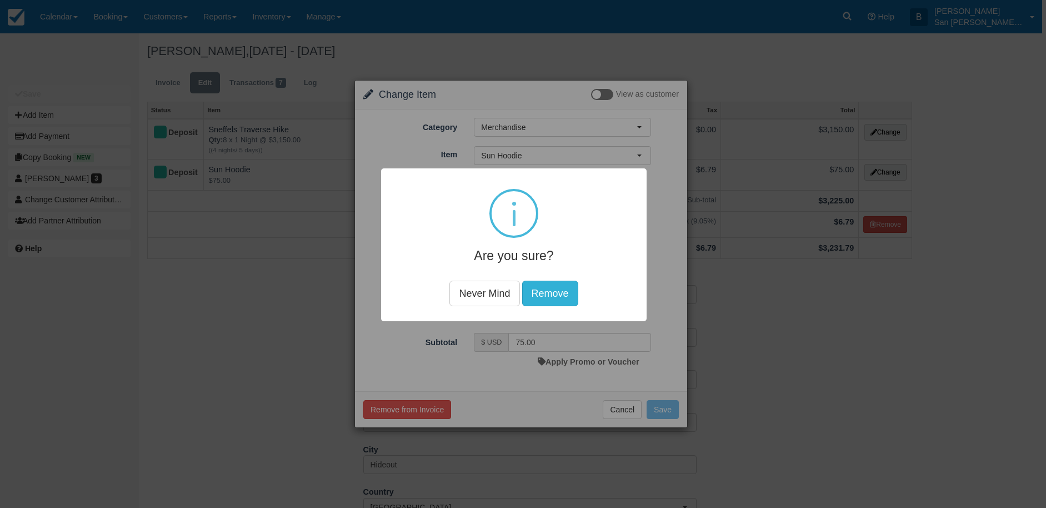
click at [567, 291] on button "Remove" at bounding box center [550, 294] width 56 height 26
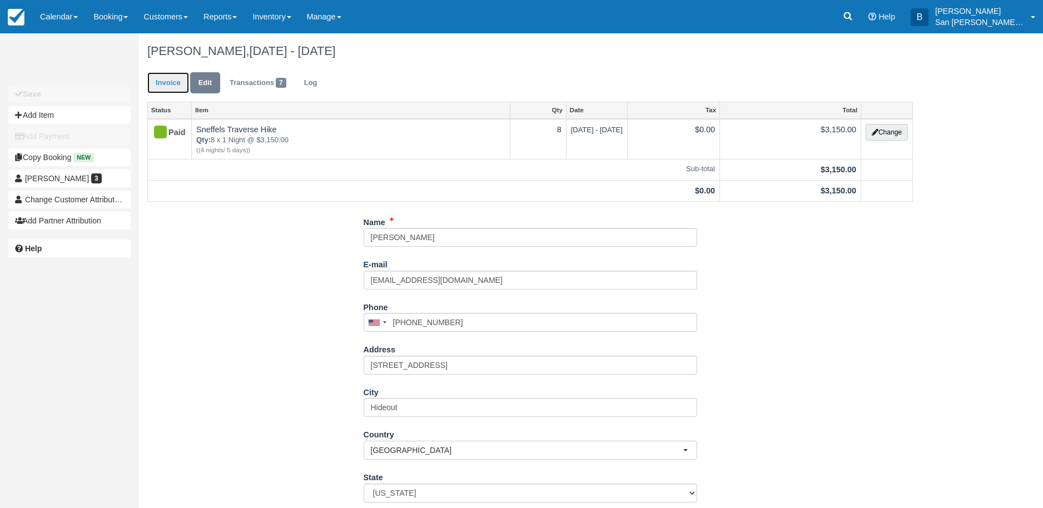
click at [153, 83] on link "Invoice" at bounding box center [168, 83] width 42 height 22
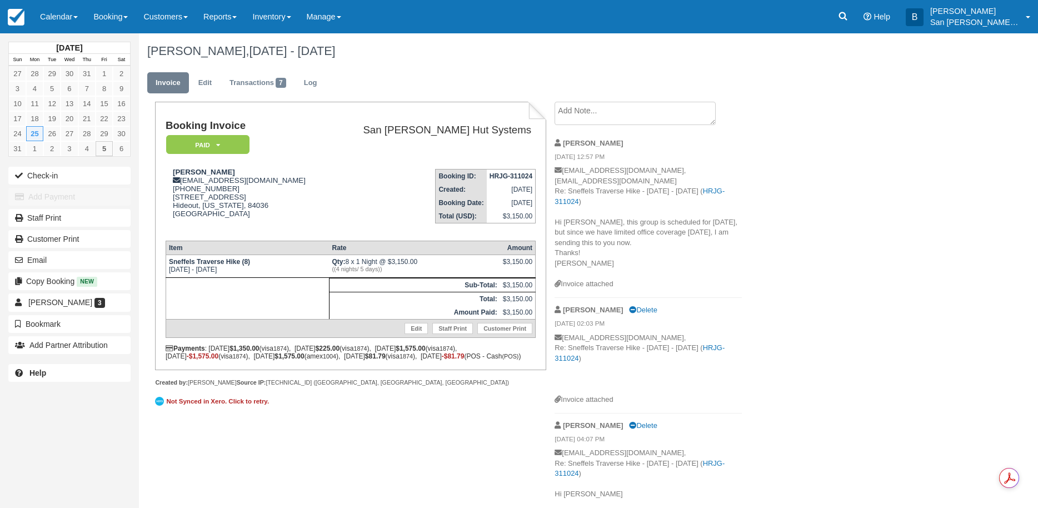
click at [596, 109] on textarea at bounding box center [635, 113] width 161 height 23
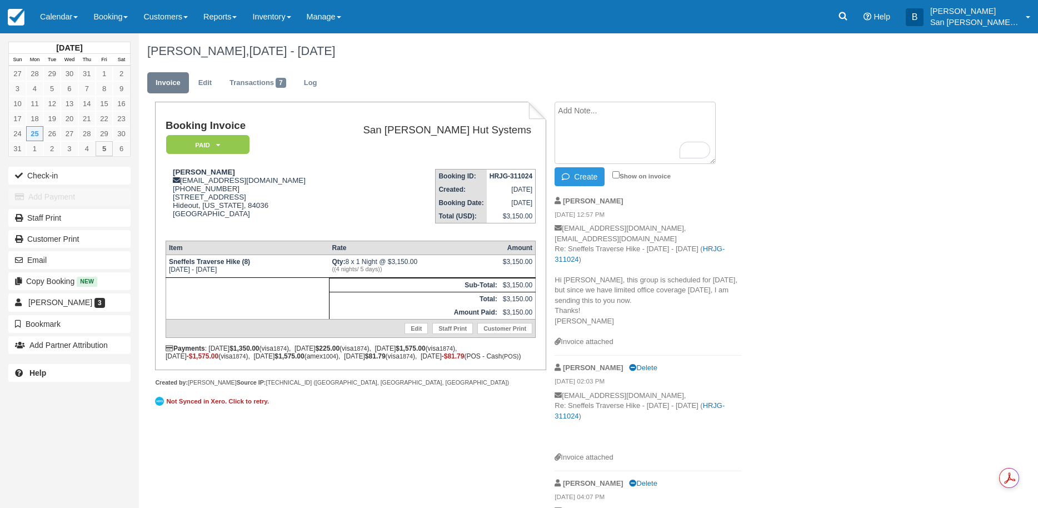
type textarea "a"
type textarea "to keep sales tax normal, the OR Sunhoodie was refunded POS Cash and paid POS C…"
click at [578, 176] on button "Create" at bounding box center [580, 176] width 50 height 19
